Goal: Information Seeking & Learning: Learn about a topic

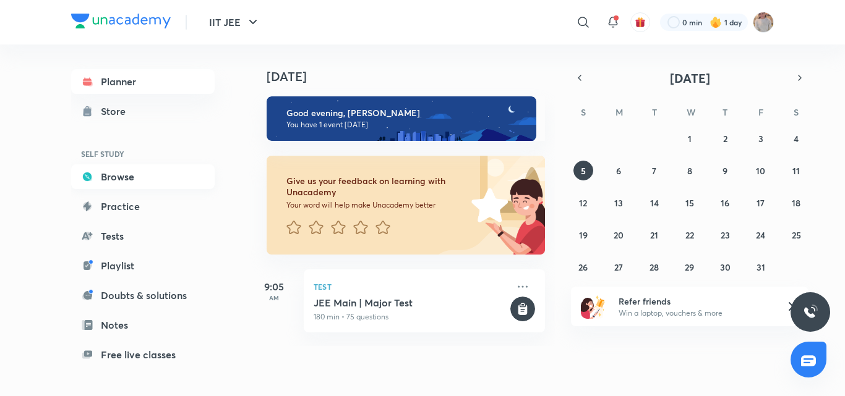
click at [149, 169] on link "Browse" at bounding box center [143, 177] width 144 height 25
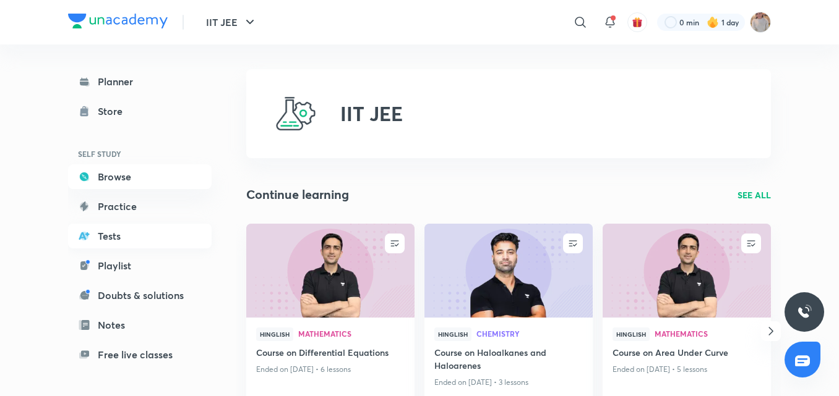
click at [153, 230] on link "Tests" at bounding box center [140, 236] width 144 height 25
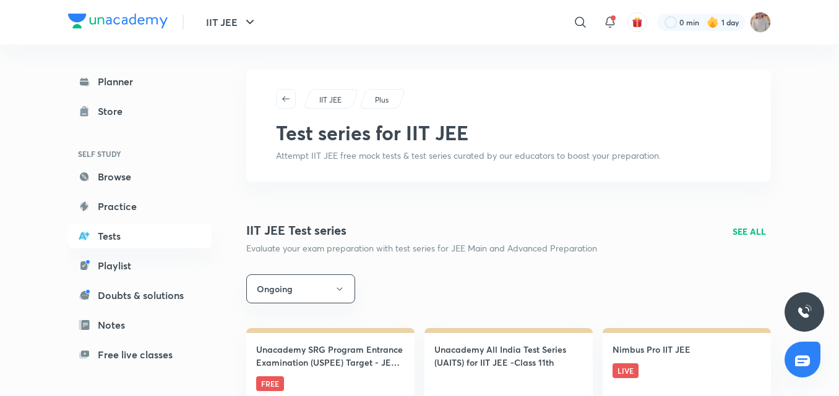
click at [154, 68] on div "Planner Store SELF STUDY Browse Practice Tests Playlist Doubts & solutions Note…" at bounding box center [152, 216] width 168 height 342
click at [159, 82] on link "Planner" at bounding box center [140, 81] width 144 height 25
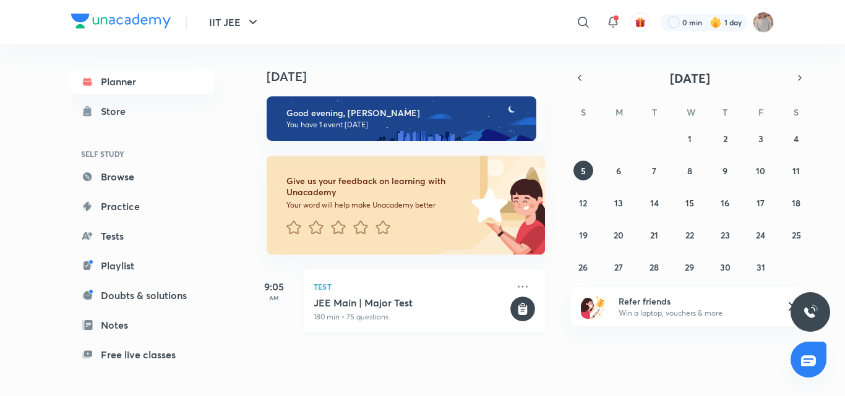
click at [359, 332] on div "Test JEE Main | Major Test 180 min • 75 questions" at bounding box center [424, 301] width 241 height 63
click at [518, 312] on icon at bounding box center [522, 310] width 9 height 11
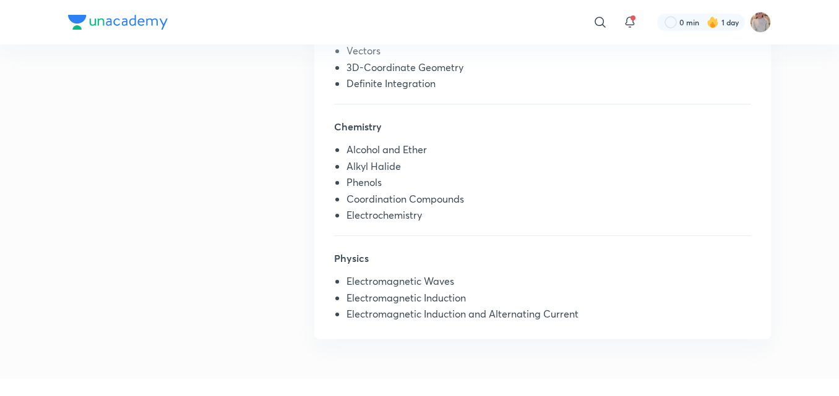
scroll to position [413, 0]
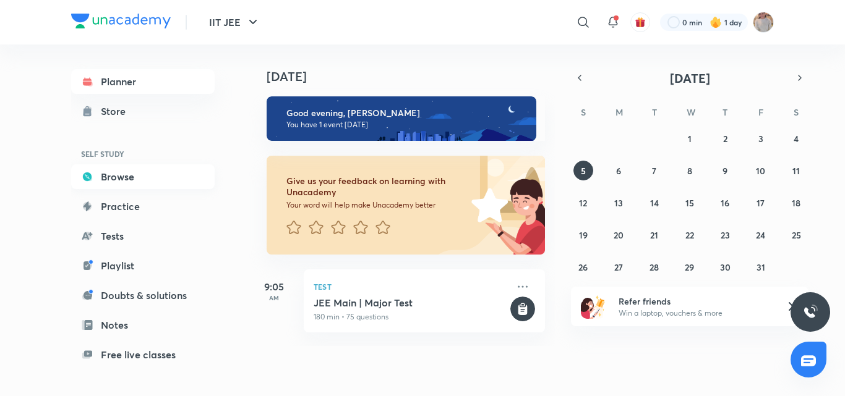
click at [117, 176] on link "Browse" at bounding box center [143, 177] width 144 height 25
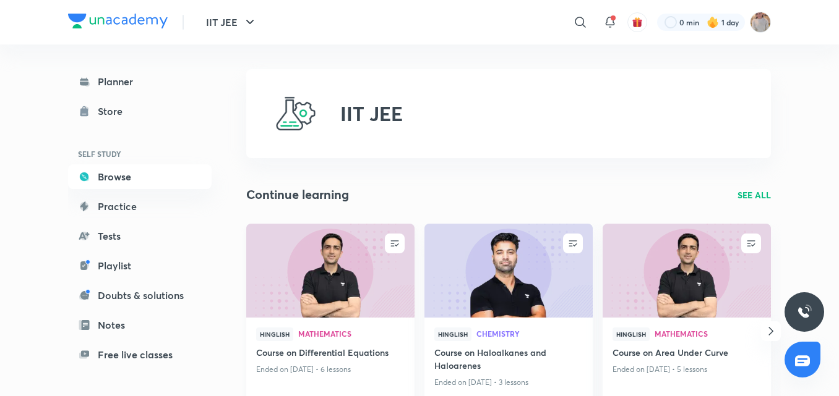
click at [352, 284] on img at bounding box center [329, 271] width 171 height 96
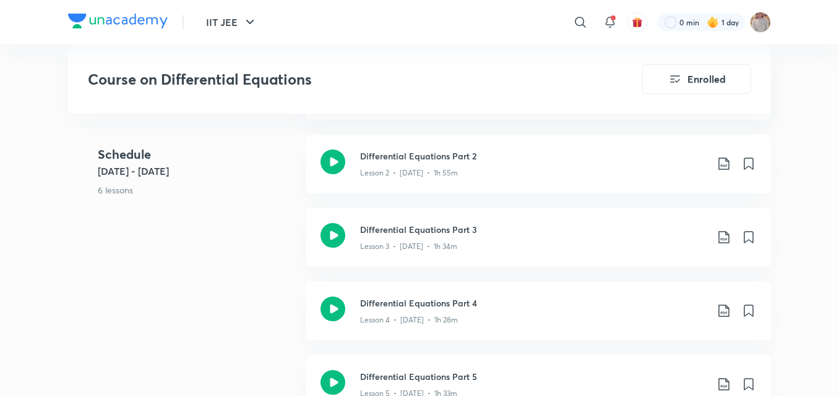
scroll to position [566, 0]
click at [355, 258] on div "Differential Equations Part 3 Lesson 3 • Aug 20 • 1h 34m" at bounding box center [538, 239] width 465 height 59
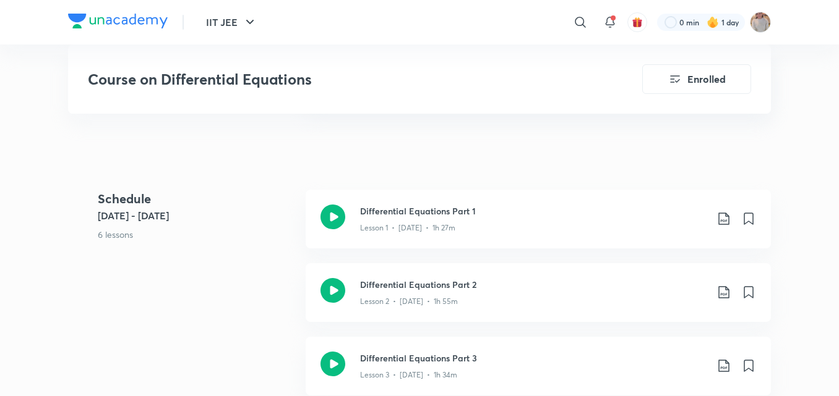
scroll to position [439, 0]
click at [416, 384] on div "Differential Equations Part 3 Lesson 3 • Aug 20 • 1h 34m" at bounding box center [538, 365] width 465 height 59
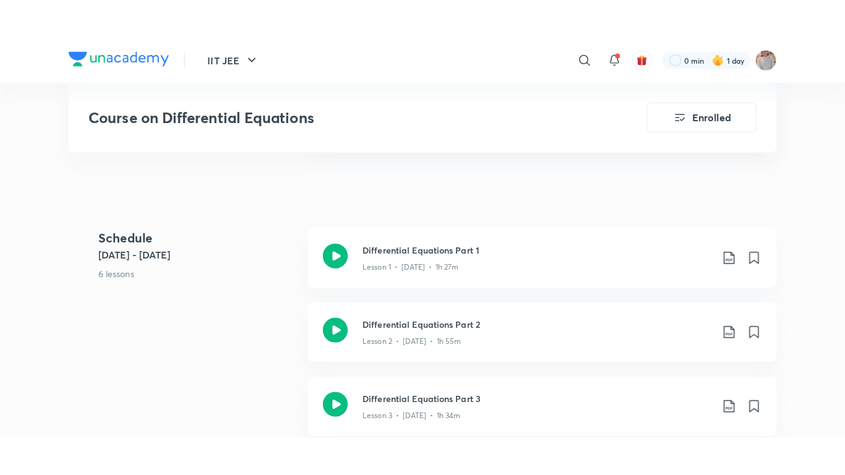
scroll to position [786, 0]
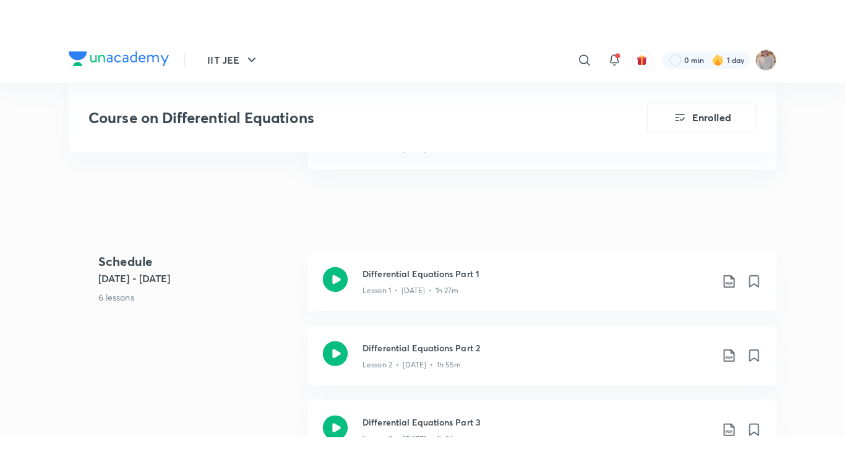
scroll to position [416, 0]
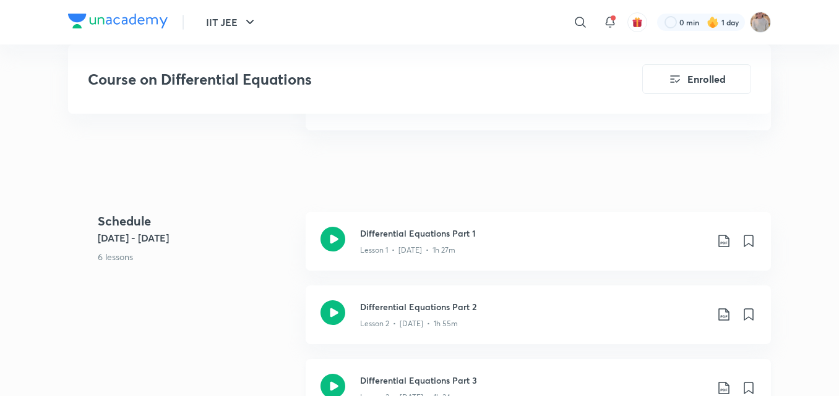
click at [372, 372] on div "Differential Equations Part 3 Lesson 3 • Aug 20 • 1h 34m" at bounding box center [538, 388] width 465 height 59
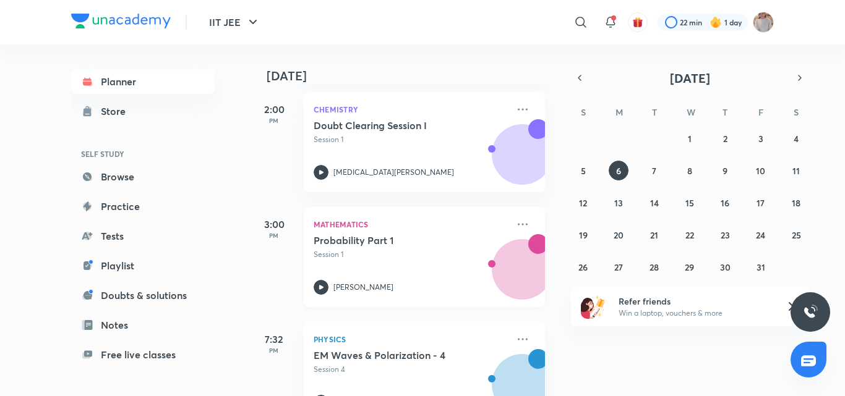
scroll to position [683, 0]
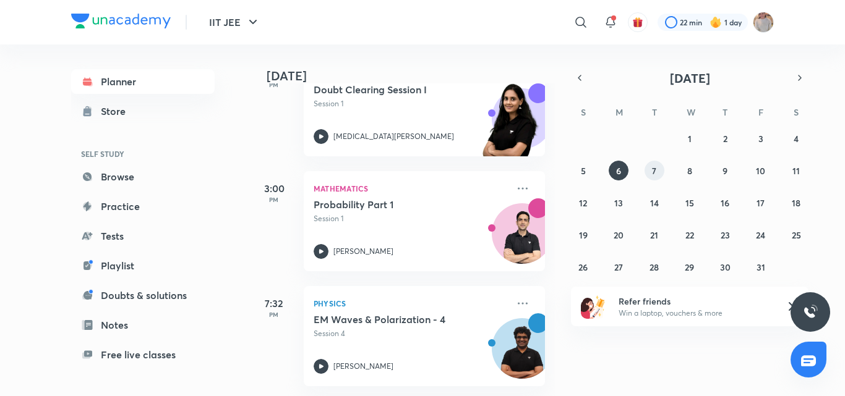
click at [653, 174] on abbr "7" at bounding box center [654, 171] width 4 height 12
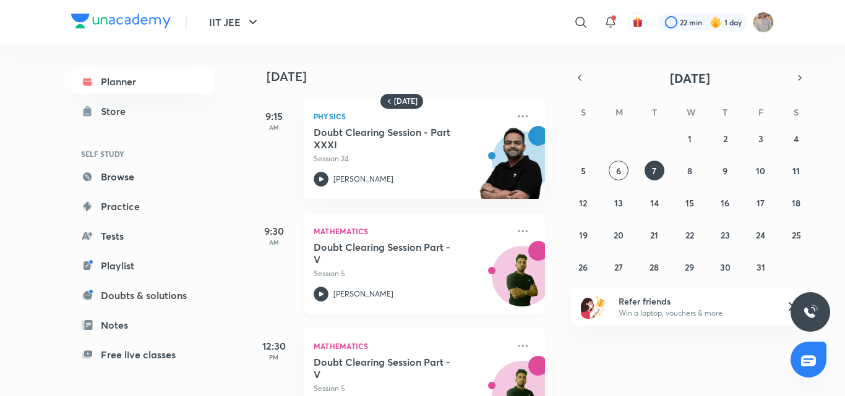
scroll to position [52, 0]
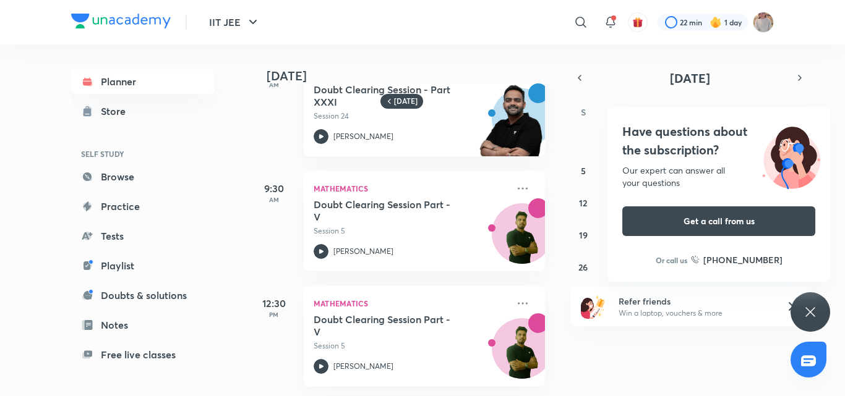
click at [802, 301] on div "Have questions about the subscription? Our expert can answer all your questions…" at bounding box center [811, 313] width 40 height 40
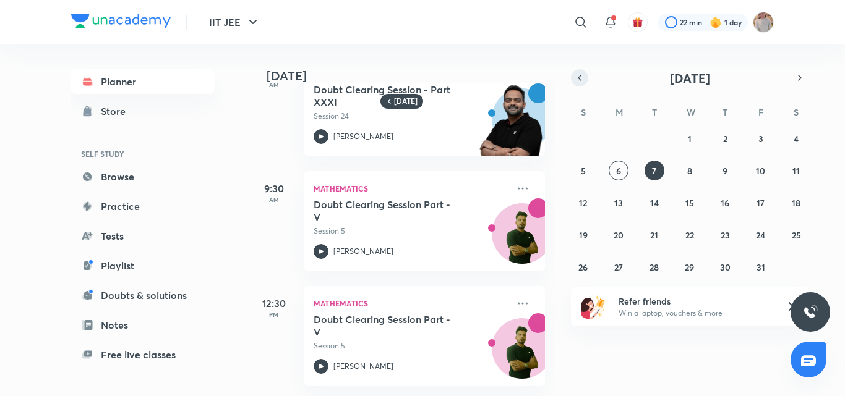
click at [575, 70] on button "button" at bounding box center [579, 77] width 17 height 17
click at [685, 172] on abbr "10" at bounding box center [689, 171] width 9 height 12
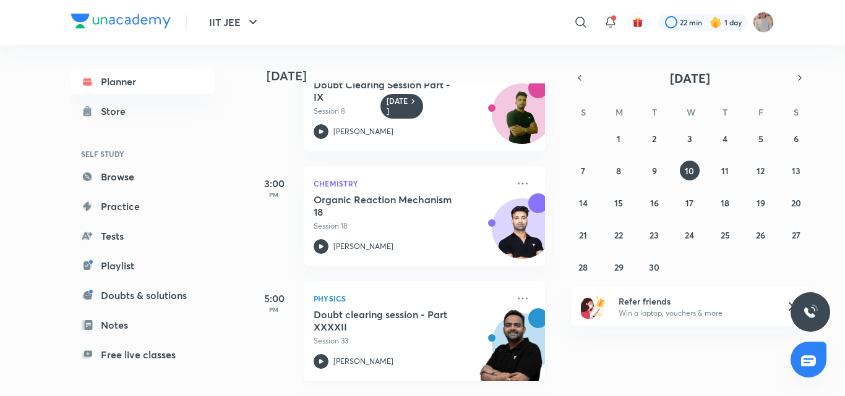
scroll to position [397, 0]
